Goal: Navigation & Orientation: Find specific page/section

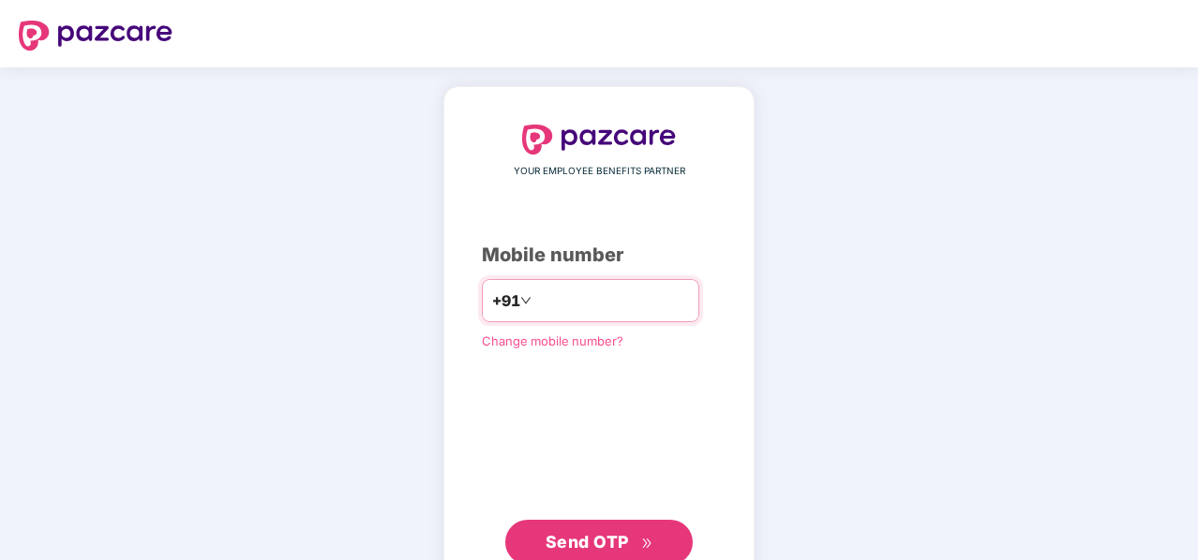
click at [573, 307] on input "number" at bounding box center [612, 301] width 154 height 30
type input "**********"
click at [573, 542] on span "Send OTP" at bounding box center [586, 542] width 83 height 20
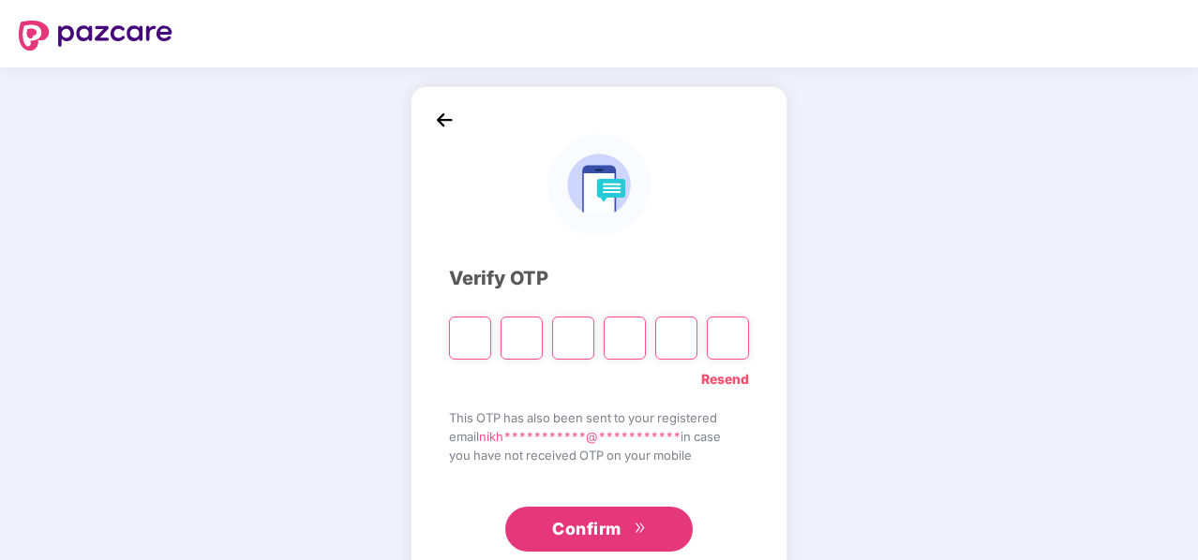
type input "*"
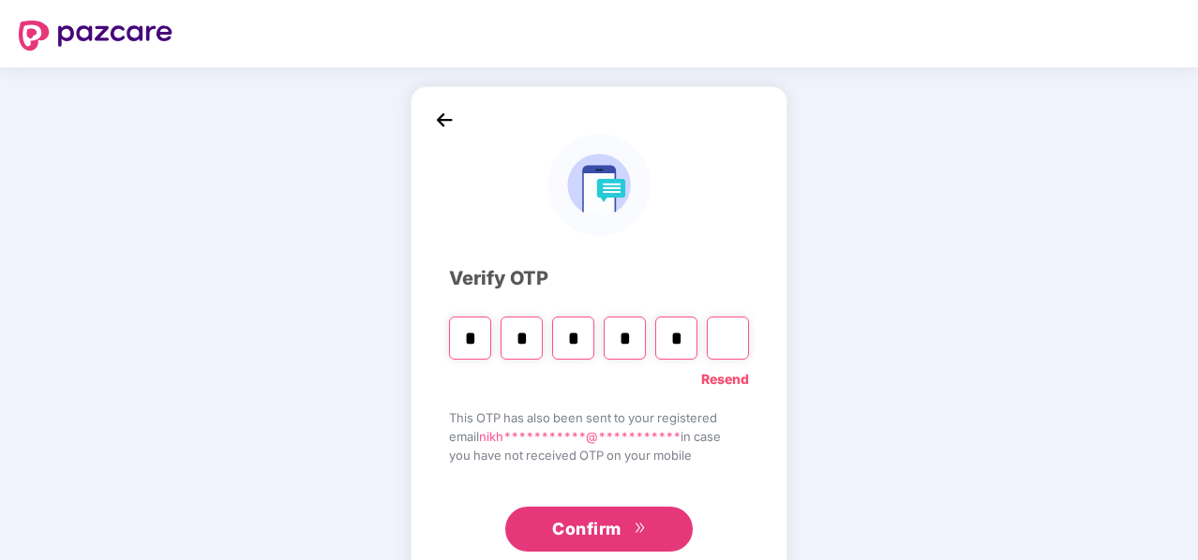
type input "*"
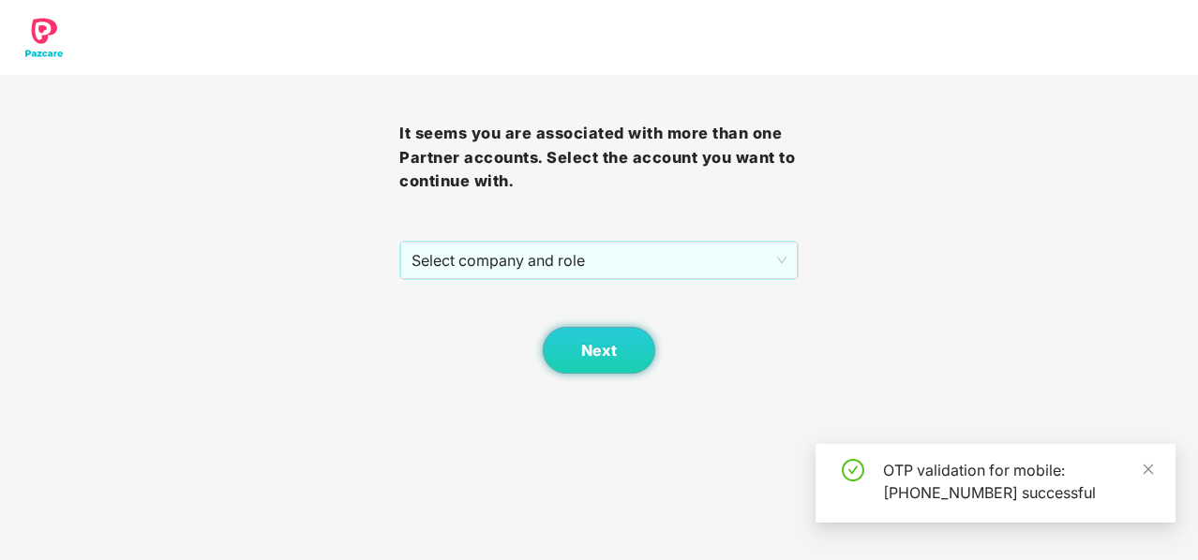
click at [622, 280] on div "Next" at bounding box center [598, 327] width 399 height 94
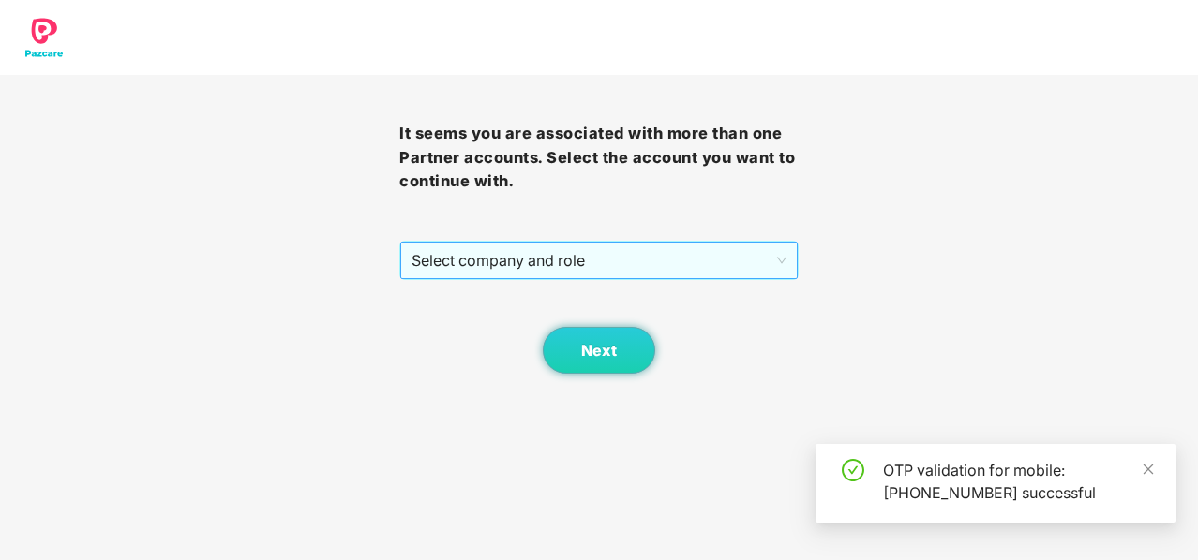
click at [629, 261] on span "Select company and role" at bounding box center [598, 261] width 375 height 36
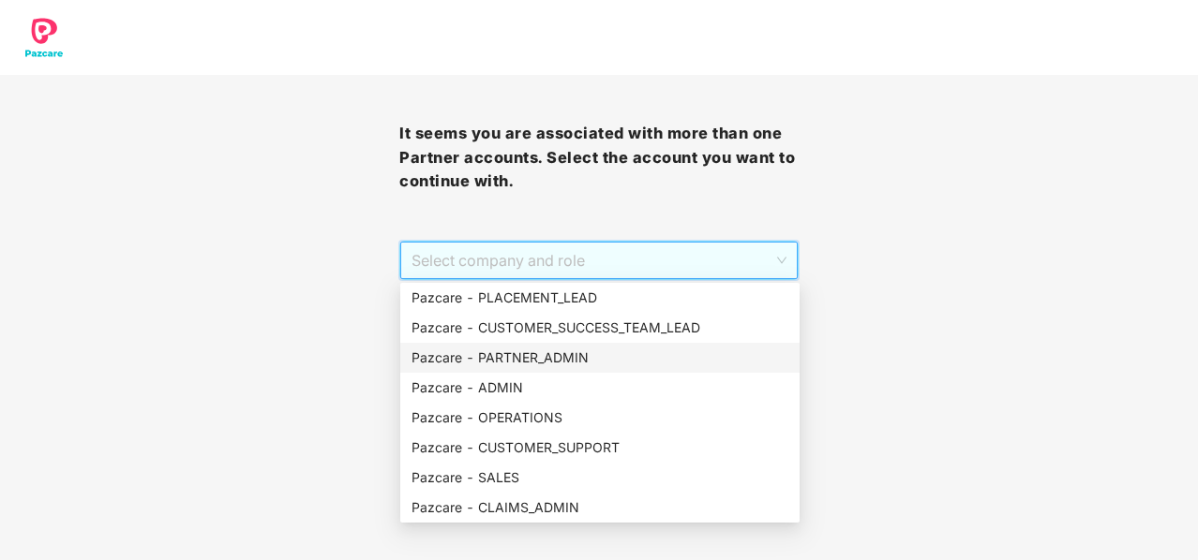
click at [571, 356] on div "Pazcare - PARTNER_ADMIN" at bounding box center [599, 358] width 377 height 21
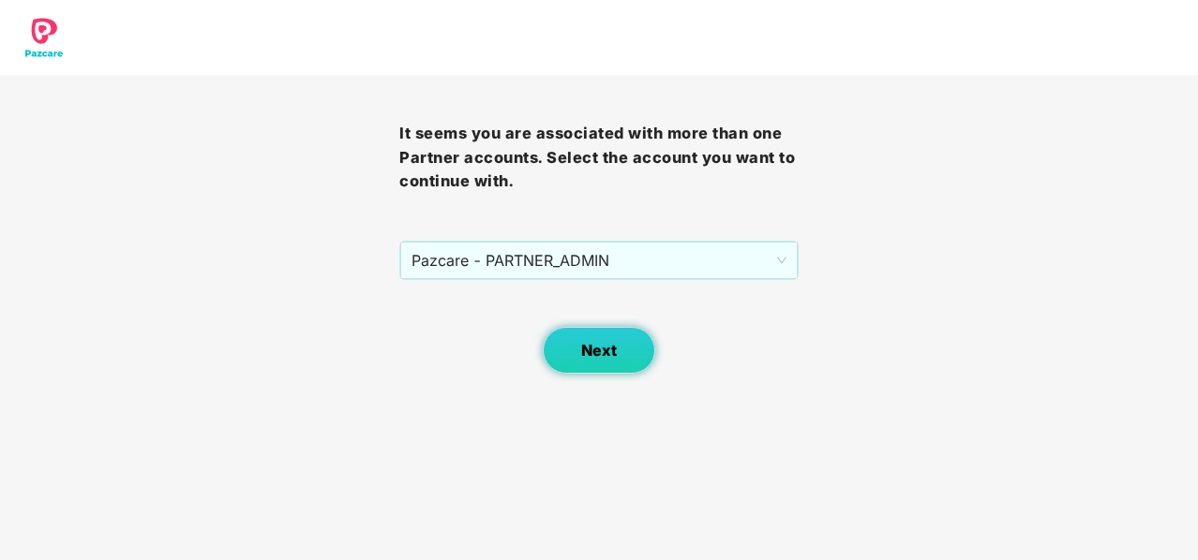
click at [603, 347] on span "Next" at bounding box center [599, 351] width 36 height 18
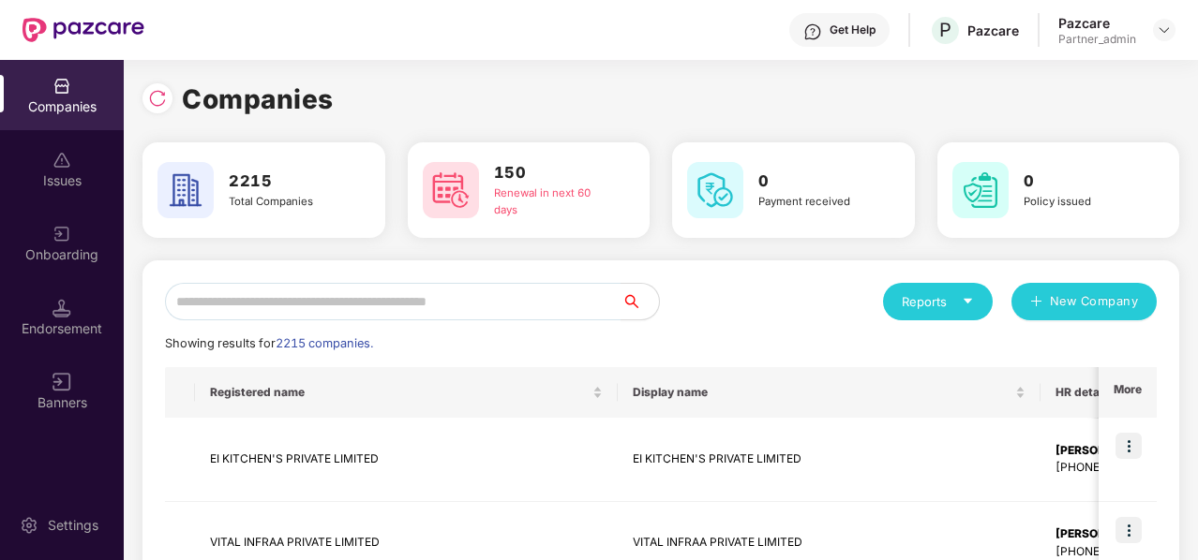
click at [148, 97] on img at bounding box center [157, 98] width 19 height 19
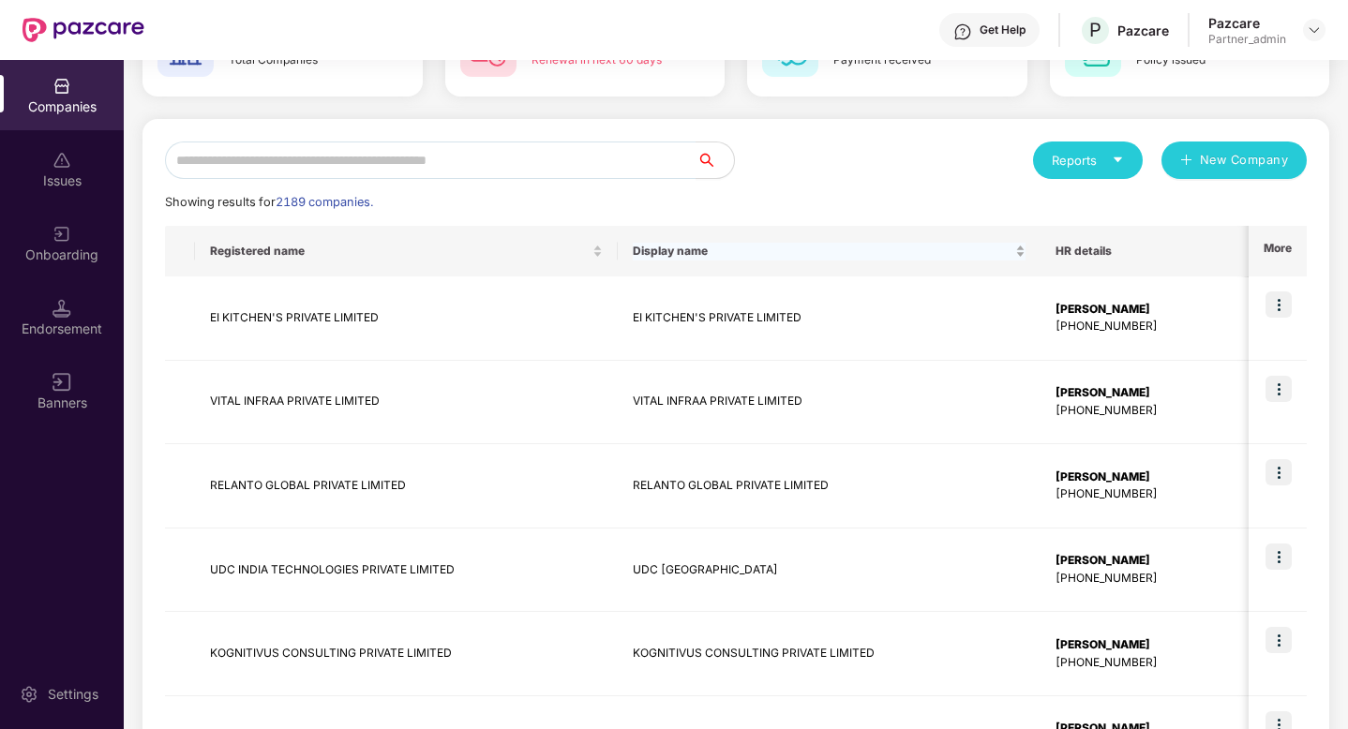
scroll to position [142, 0]
